Goal: Transaction & Acquisition: Purchase product/service

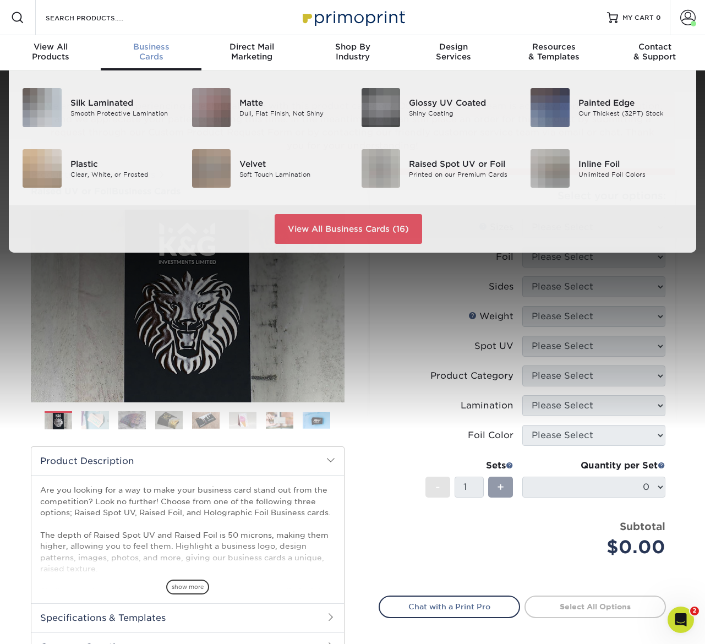
click at [152, 50] on span "Business" at bounding box center [151, 47] width 101 height 10
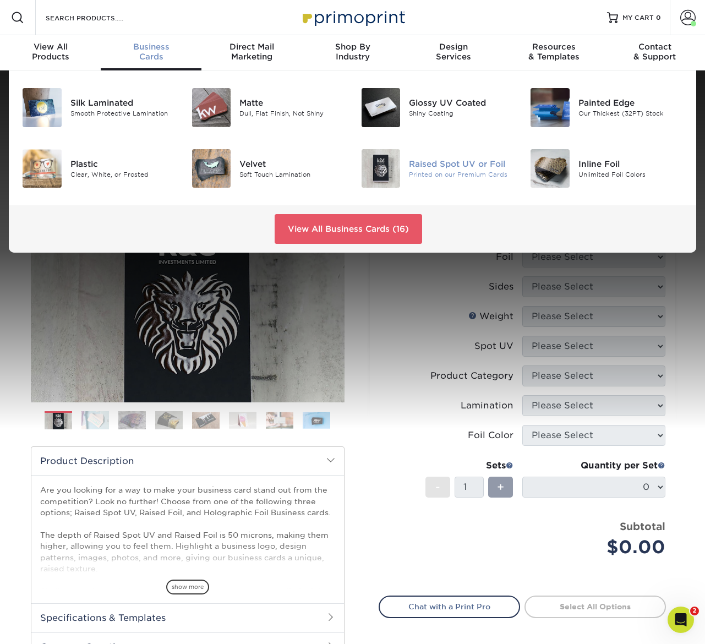
click at [455, 164] on div "Raised Spot UV or Foil" at bounding box center [461, 164] width 105 height 12
